Goal: Find contact information: Find contact information

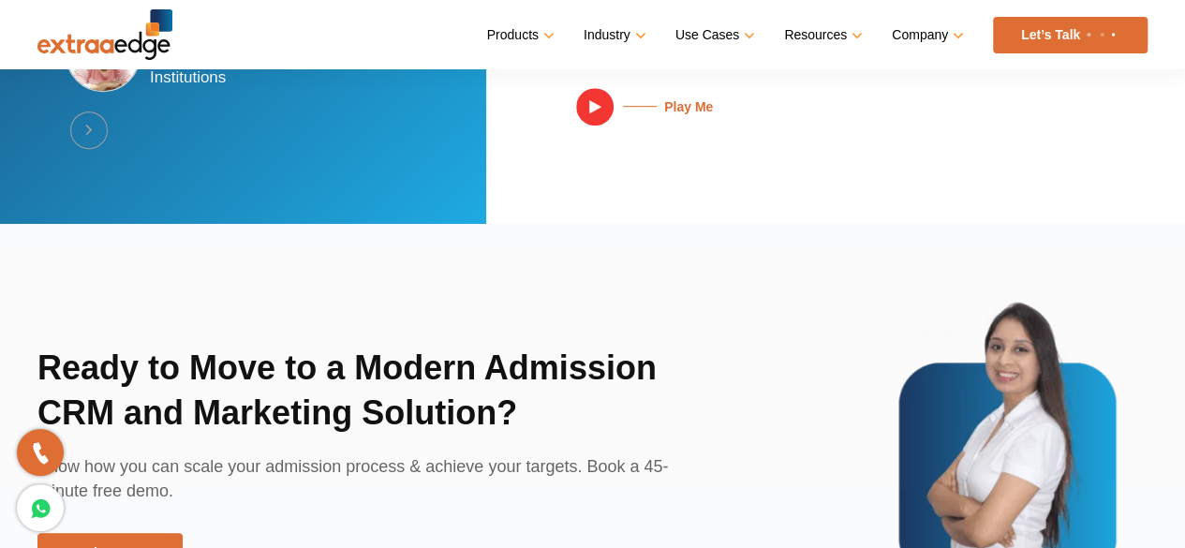
scroll to position [4697, 0]
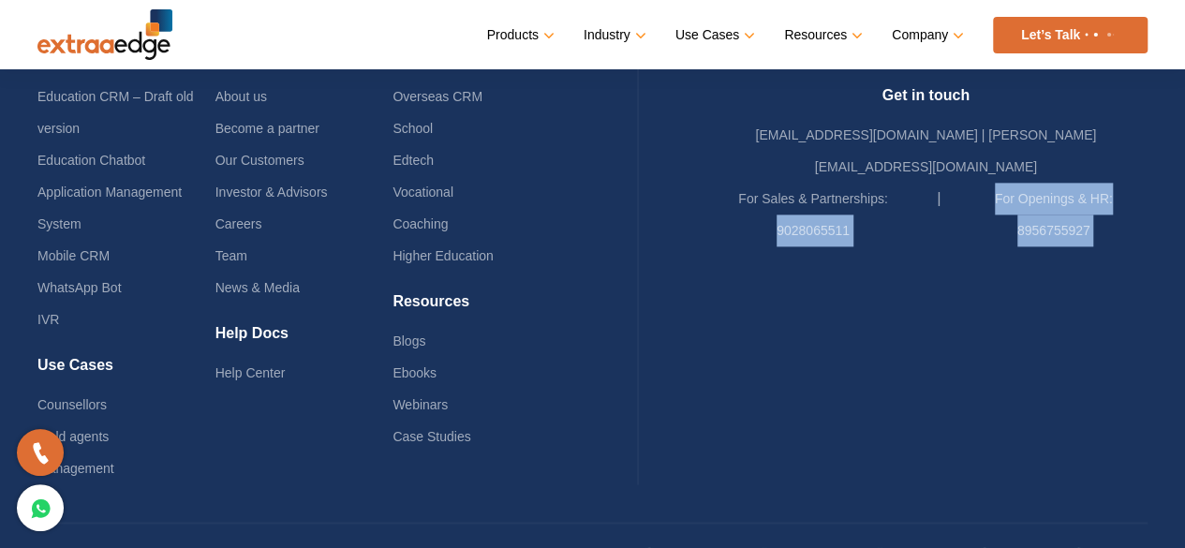
drag, startPoint x: 901, startPoint y: 206, endPoint x: 783, endPoint y: 201, distance: 117.3
click at [783, 201] on div "Get in touch [EMAIL_ADDRESS][DOMAIN_NAME] | [PERSON_NAME][EMAIL_ADDRESS][DOMAIN…" at bounding box center [927, 266] width 444 height 360
drag, startPoint x: 780, startPoint y: 200, endPoint x: 879, endPoint y: 293, distance: 136.6
click at [893, 325] on h4 at bounding box center [927, 339] width 444 height 28
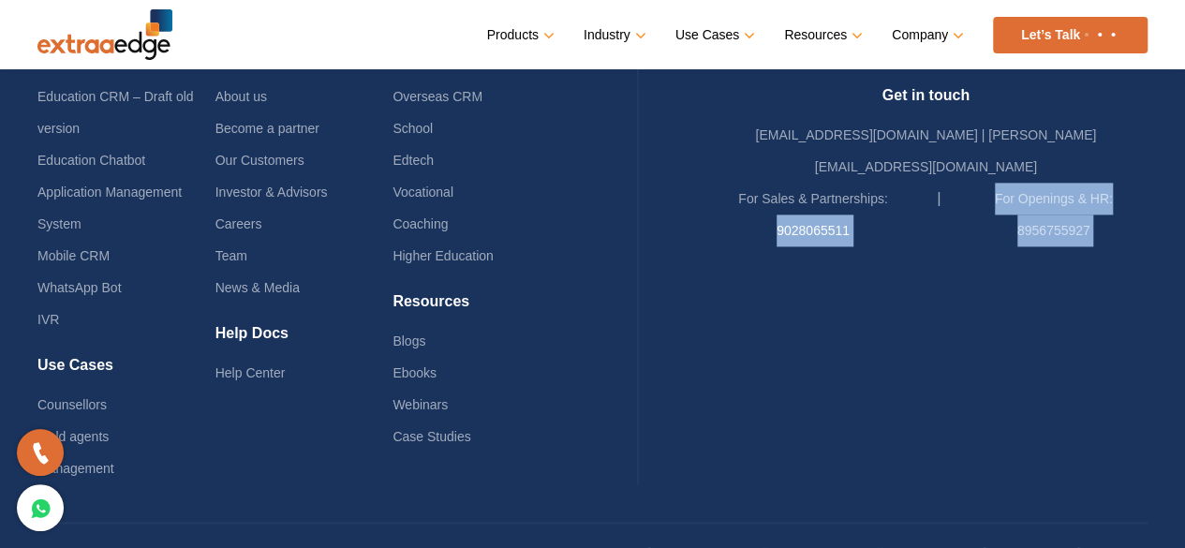
click at [845, 223] on link "9028065511" at bounding box center [813, 230] width 73 height 15
click at [822, 278] on div at bounding box center [927, 346] width 444 height 200
click at [815, 247] on div at bounding box center [927, 346] width 444 height 200
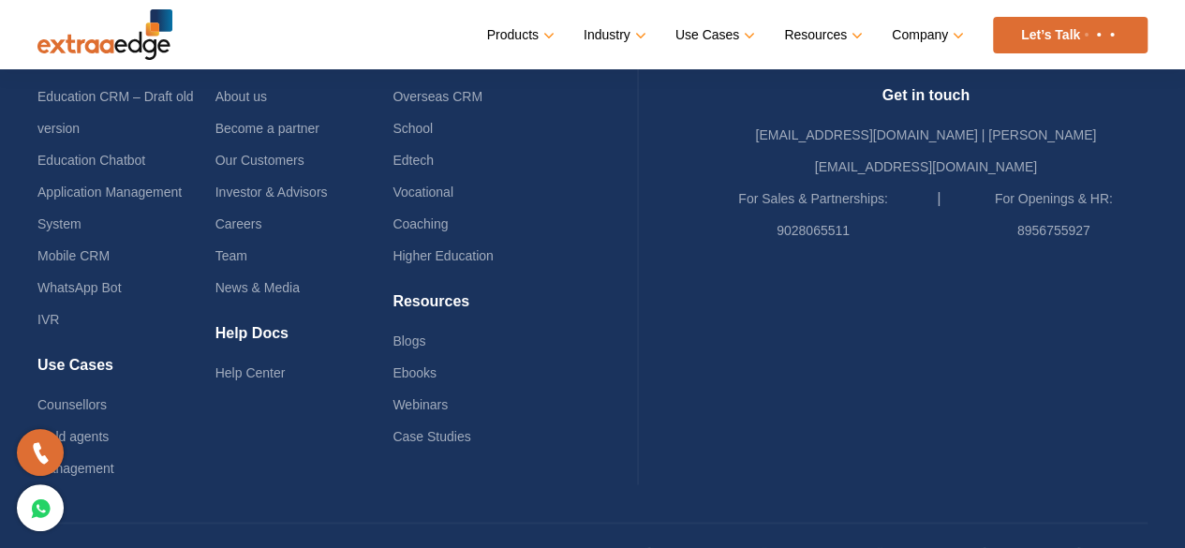
click at [815, 247] on div at bounding box center [927, 346] width 444 height 200
drag, startPoint x: 784, startPoint y: 186, endPoint x: 899, endPoint y: 203, distance: 115.6
click at [899, 203] on li "For Sales & Partnerships: 9028065511" at bounding box center [823, 215] width 237 height 64
drag, startPoint x: 899, startPoint y: 203, endPoint x: 916, endPoint y: 215, distance: 20.3
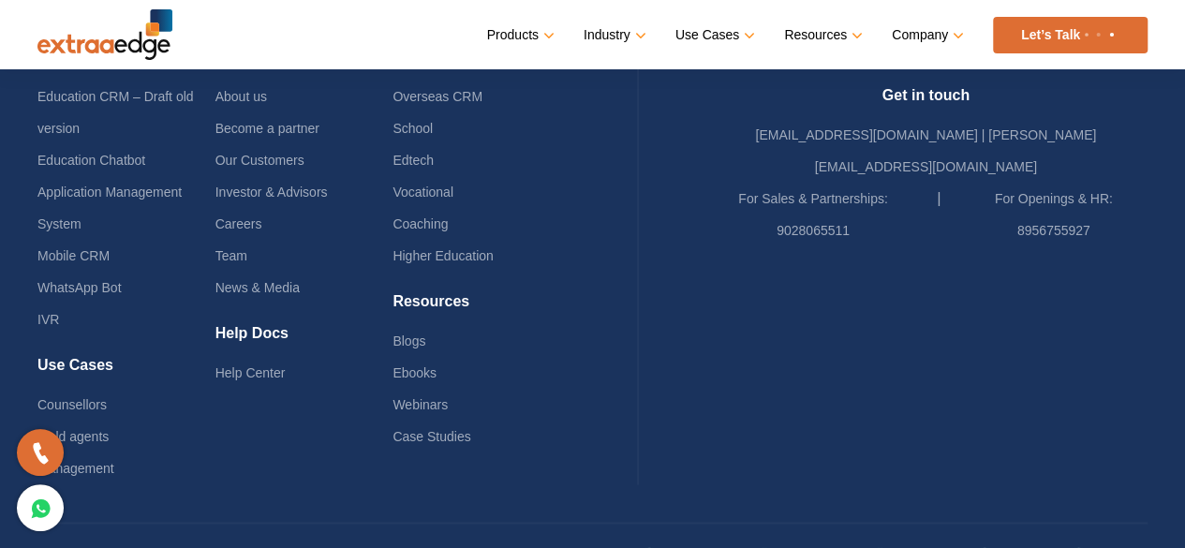
click at [916, 246] on div at bounding box center [927, 346] width 444 height 200
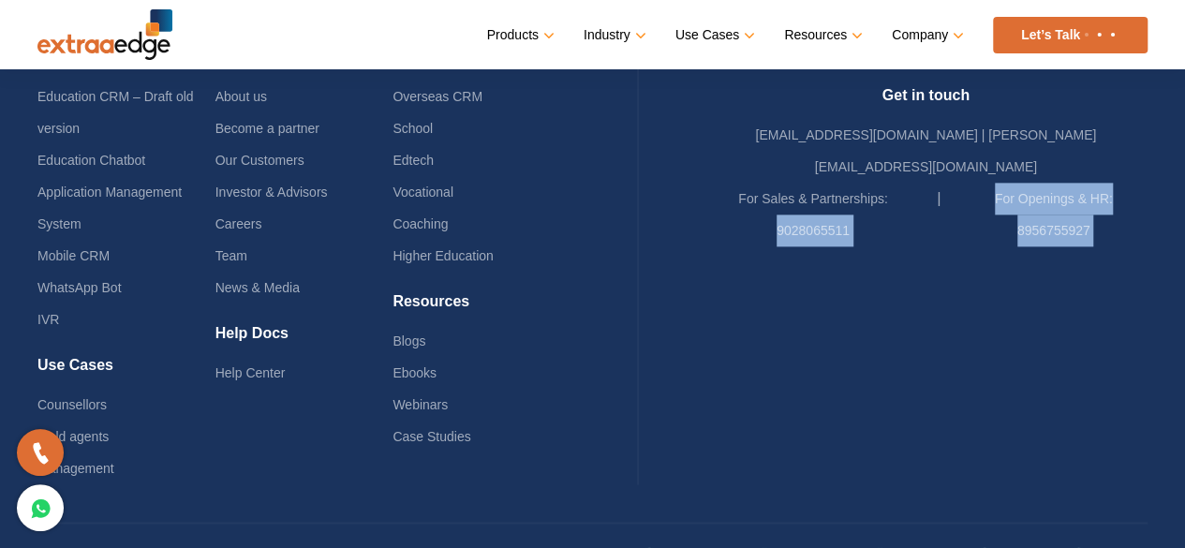
drag, startPoint x: 773, startPoint y: 200, endPoint x: 884, endPoint y: 211, distance: 111.2
click at [884, 211] on div "Get in touch [EMAIL_ADDRESS][DOMAIN_NAME] | [PERSON_NAME][EMAIL_ADDRESS][DOMAIN…" at bounding box center [927, 266] width 444 height 360
click at [873, 353] on link at bounding box center [926, 369] width 208 height 32
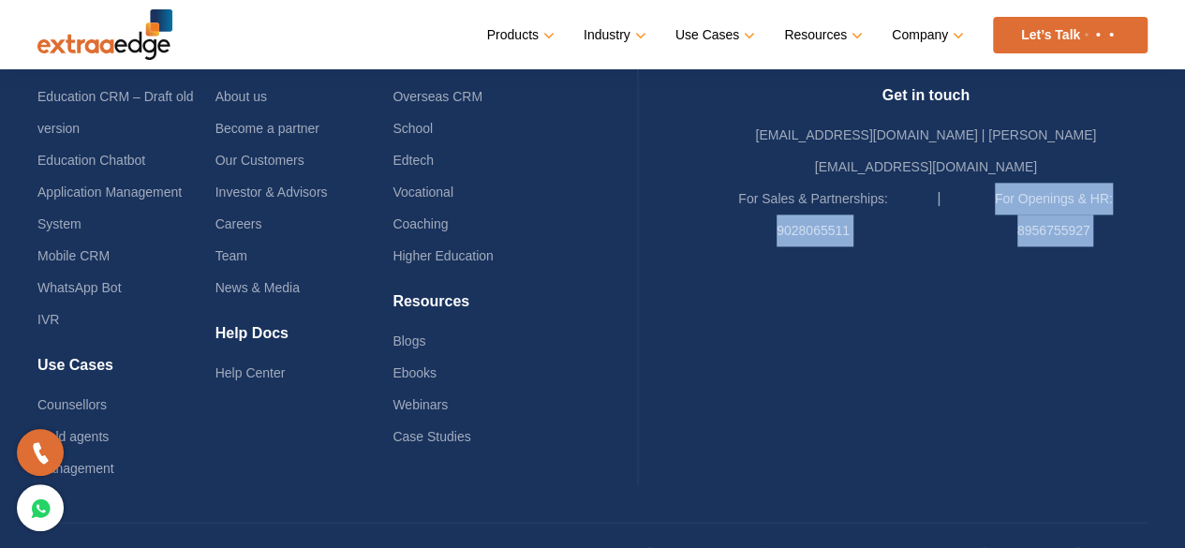
click at [873, 353] on link at bounding box center [926, 369] width 208 height 32
drag, startPoint x: 803, startPoint y: 297, endPoint x: 879, endPoint y: 247, distance: 90.7
click at [802, 325] on h4 at bounding box center [927, 339] width 444 height 28
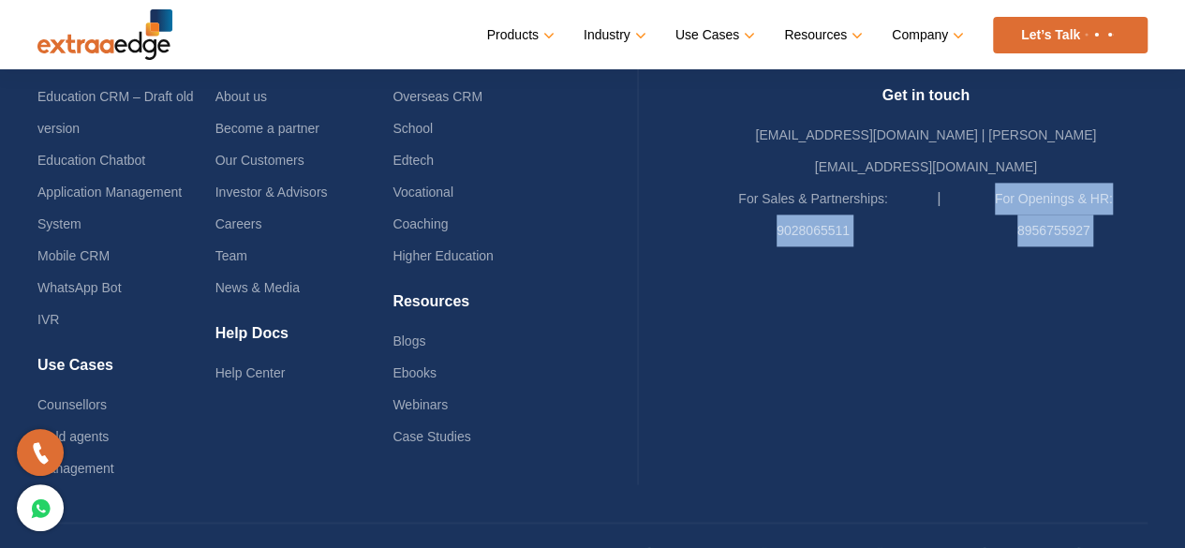
click at [1103, 325] on h4 at bounding box center [927, 339] width 444 height 28
click at [1074, 256] on div at bounding box center [927, 346] width 444 height 200
drag, startPoint x: 898, startPoint y: 201, endPoint x: 970, endPoint y: 239, distance: 81.3
click at [922, 209] on div "Get in touch [EMAIL_ADDRESS][DOMAIN_NAME] | [PERSON_NAME][EMAIL_ADDRESS][DOMAIN…" at bounding box center [927, 266] width 444 height 360
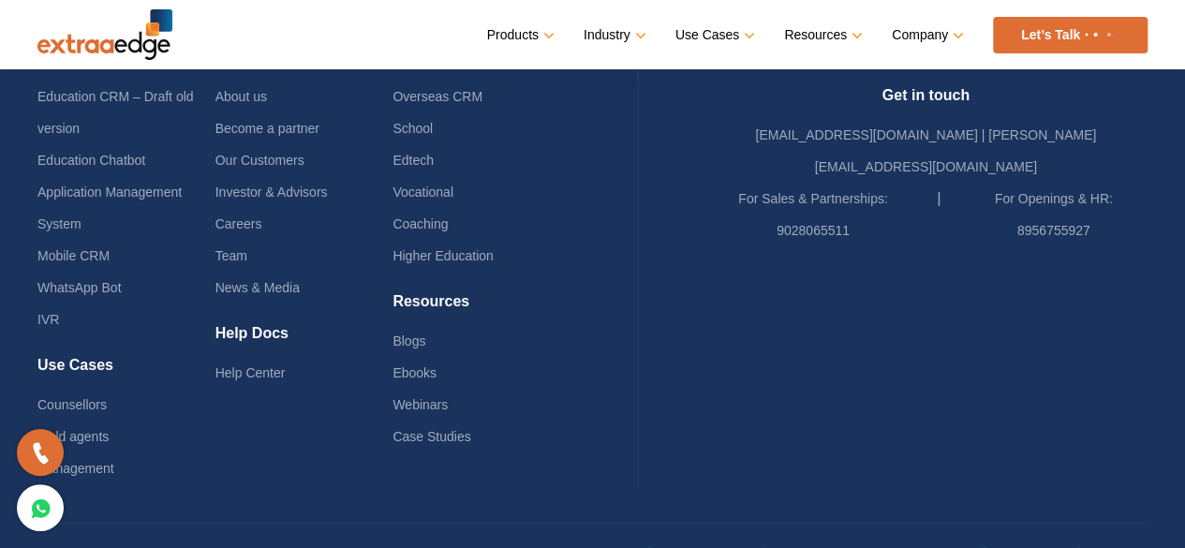
click at [879, 436] on div "Products Education CRM – Draft old version Education Chatbot Application Manage…" at bounding box center [592, 257] width 1110 height 530
drag, startPoint x: 807, startPoint y: 189, endPoint x: 898, endPoint y: 201, distance: 91.7
click at [898, 201] on li "For Sales & Partnerships: 9028065511" at bounding box center [823, 215] width 237 height 64
copy link "9028065511"
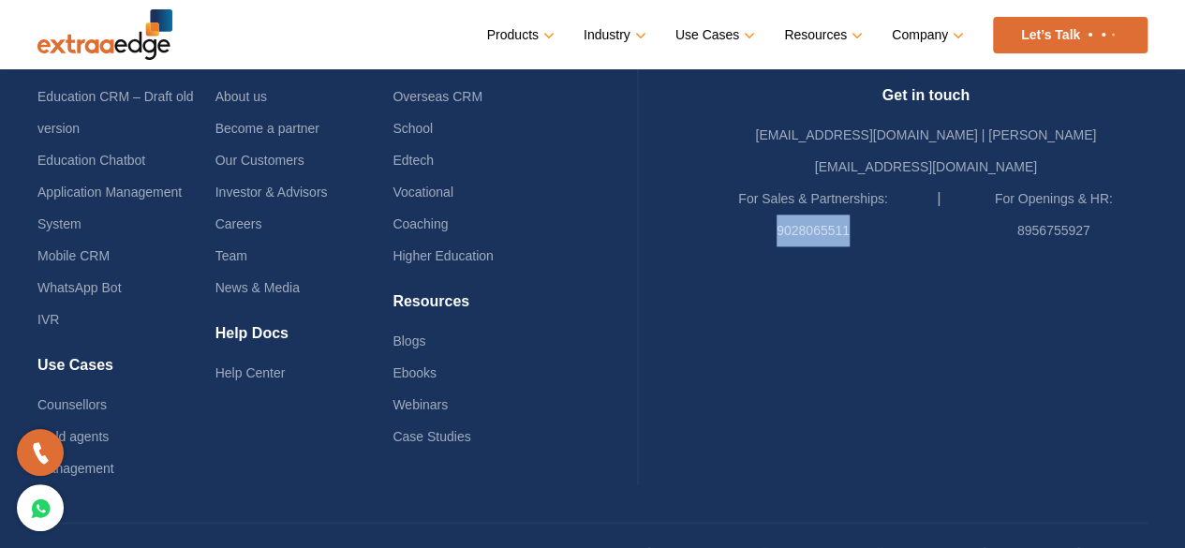
scroll to position [4724, 0]
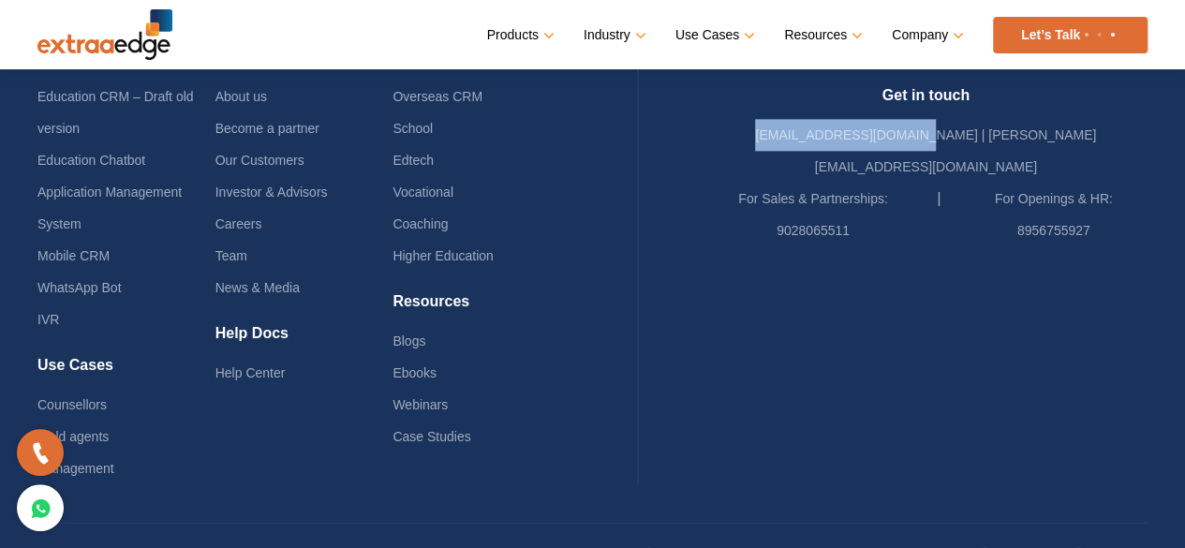
drag, startPoint x: 771, startPoint y: 128, endPoint x: 942, endPoint y: 139, distance: 170.9
click at [942, 139] on div "Get in touch [EMAIL_ADDRESS][DOMAIN_NAME] | [PERSON_NAME][EMAIL_ADDRESS][DOMAIN…" at bounding box center [927, 166] width 444 height 160
copy link "[EMAIL_ADDRESS][DOMAIN_NAME]"
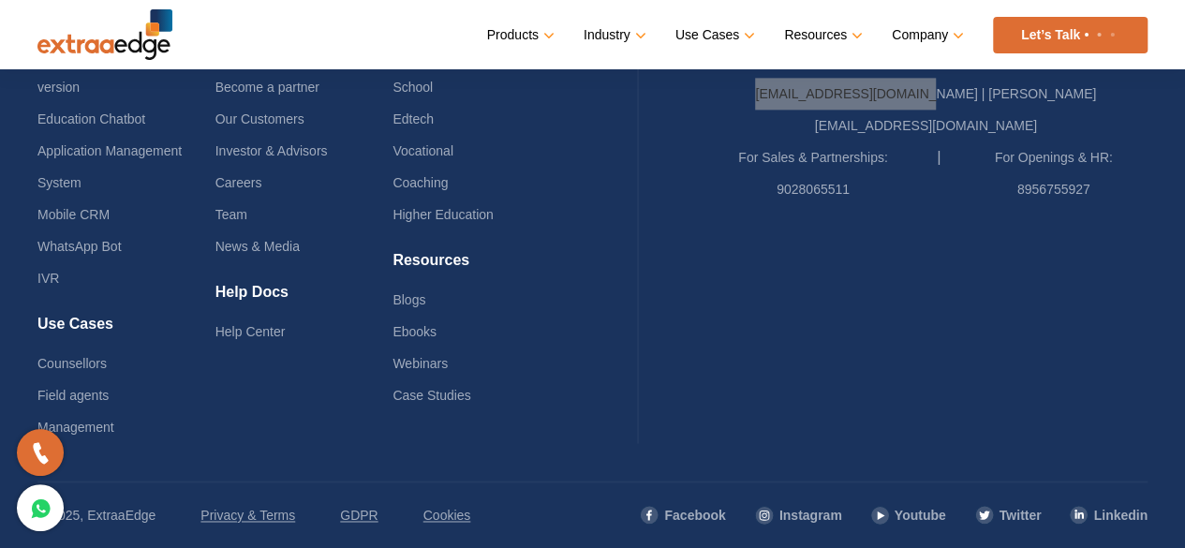
scroll to position [4697, 0]
